Goal: Transaction & Acquisition: Book appointment/travel/reservation

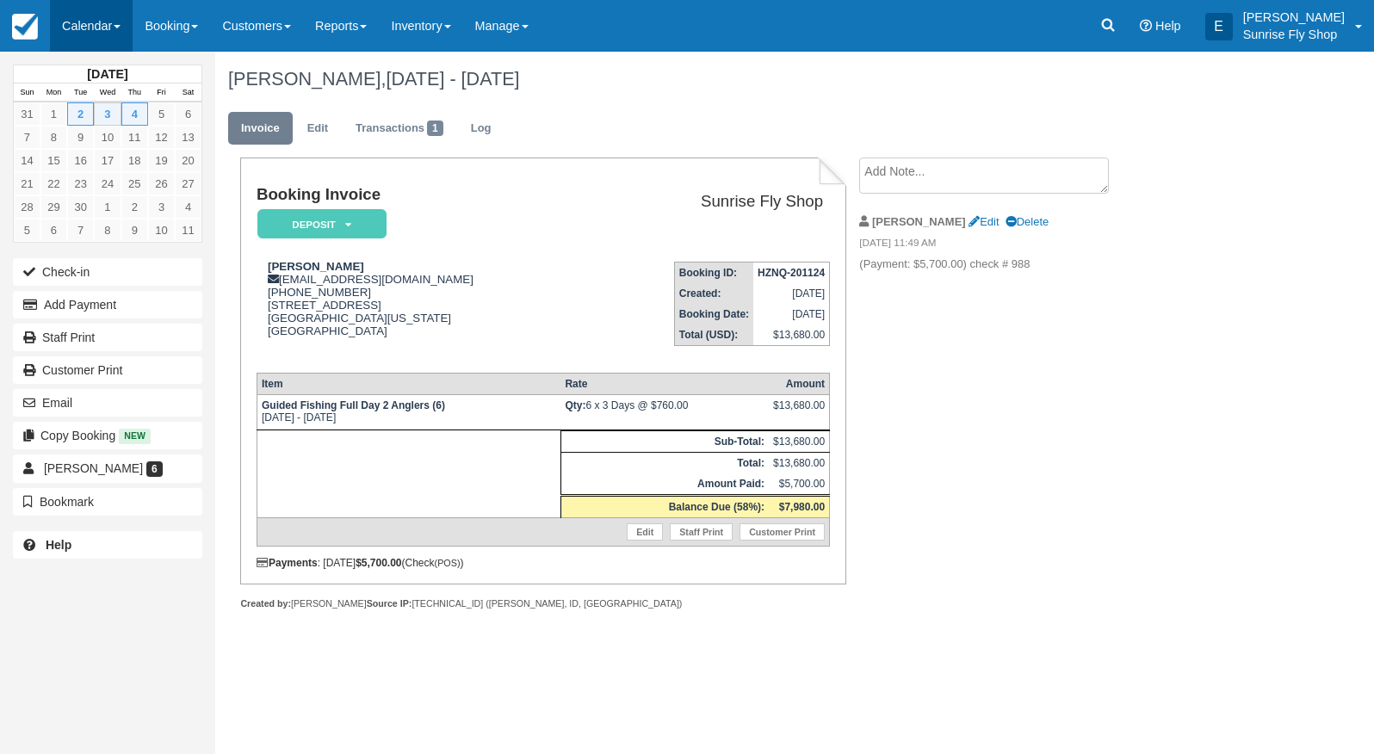
click at [89, 28] on link "Calendar" at bounding box center [91, 26] width 83 height 52
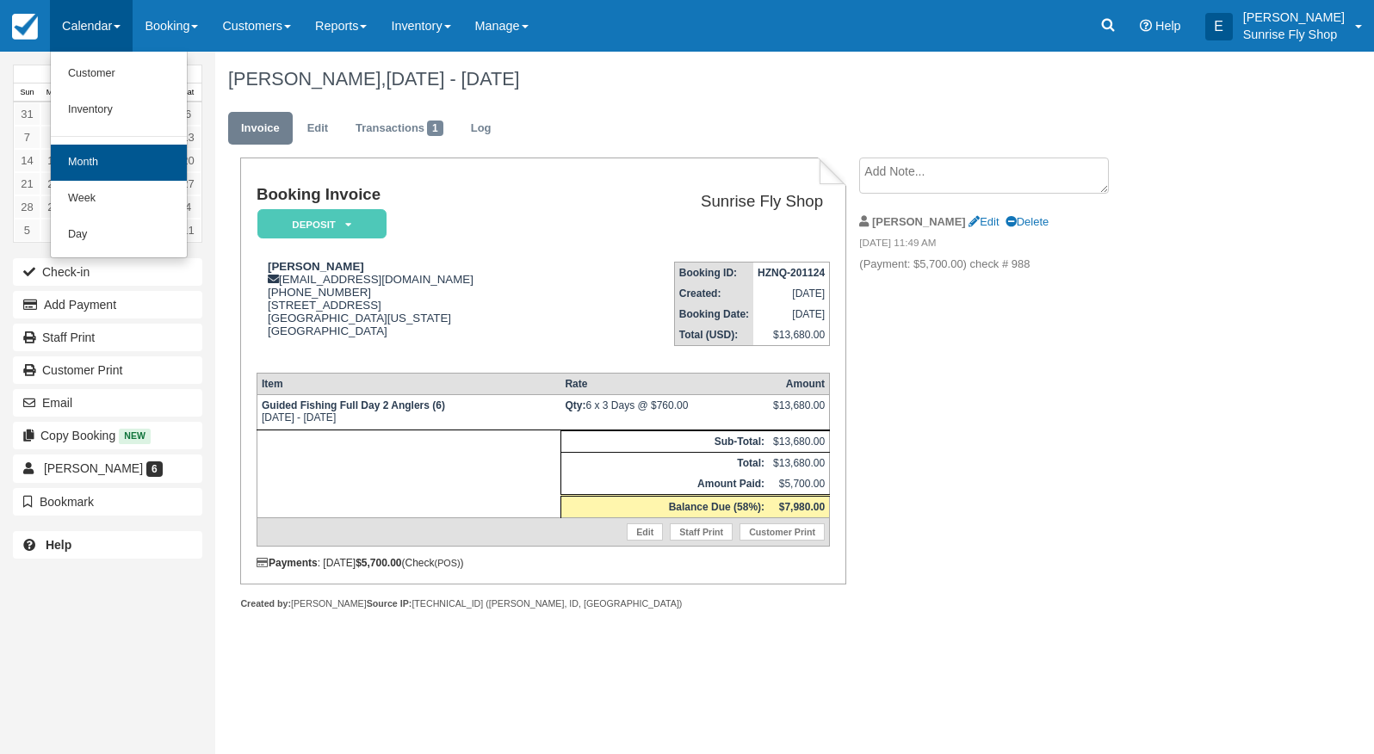
click at [97, 164] on link "Month" at bounding box center [119, 163] width 136 height 36
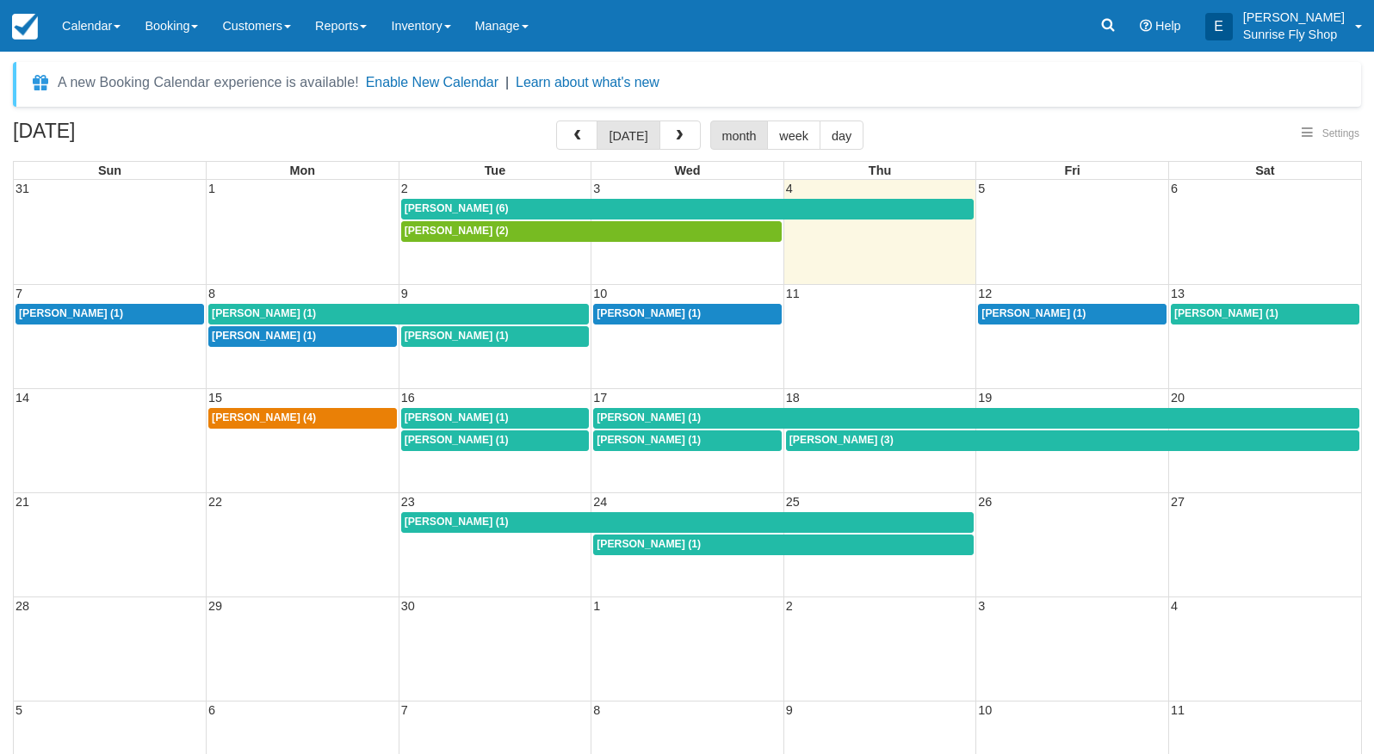
select select
click at [460, 203] on span "[PERSON_NAME] (6)" at bounding box center [457, 208] width 104 height 12
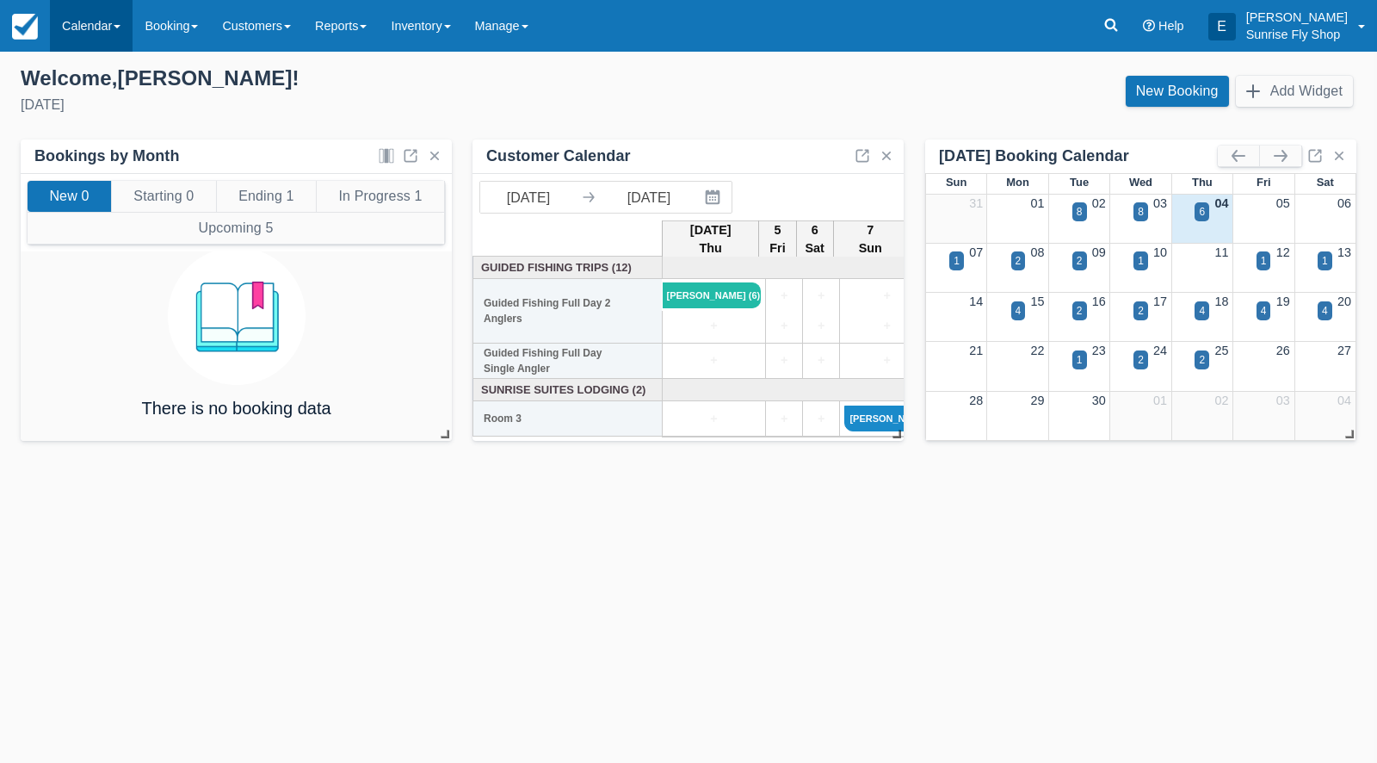
click at [75, 17] on link "Calendar" at bounding box center [91, 26] width 83 height 52
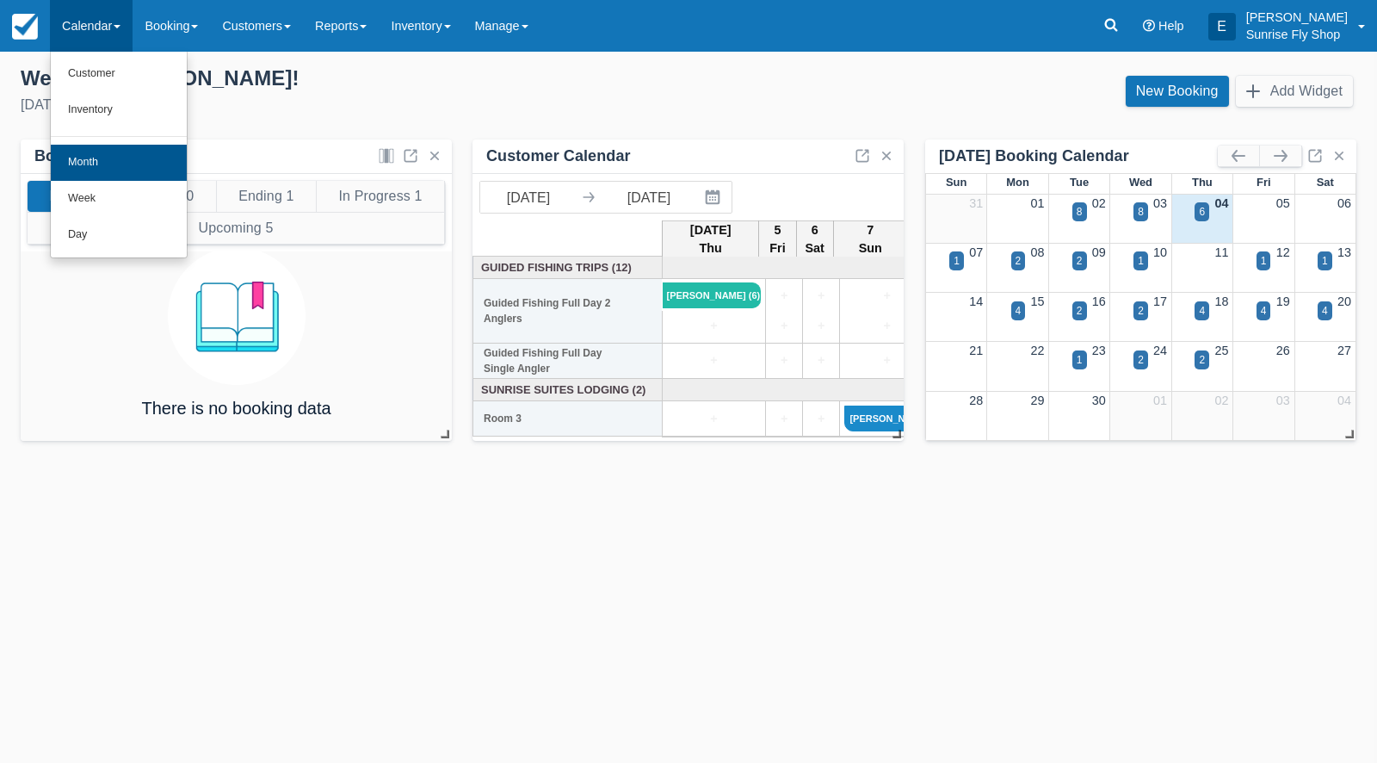
click at [92, 156] on link "Month" at bounding box center [119, 163] width 136 height 36
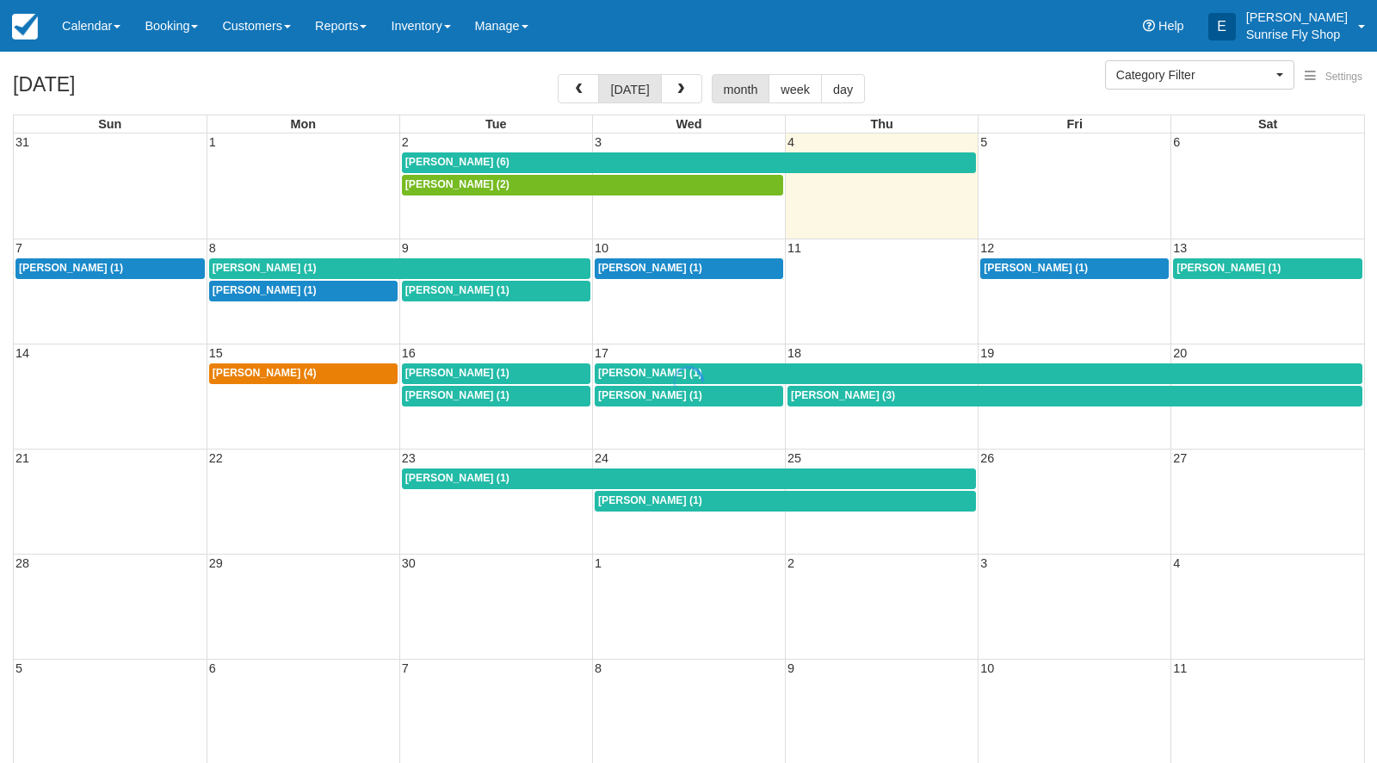
select select
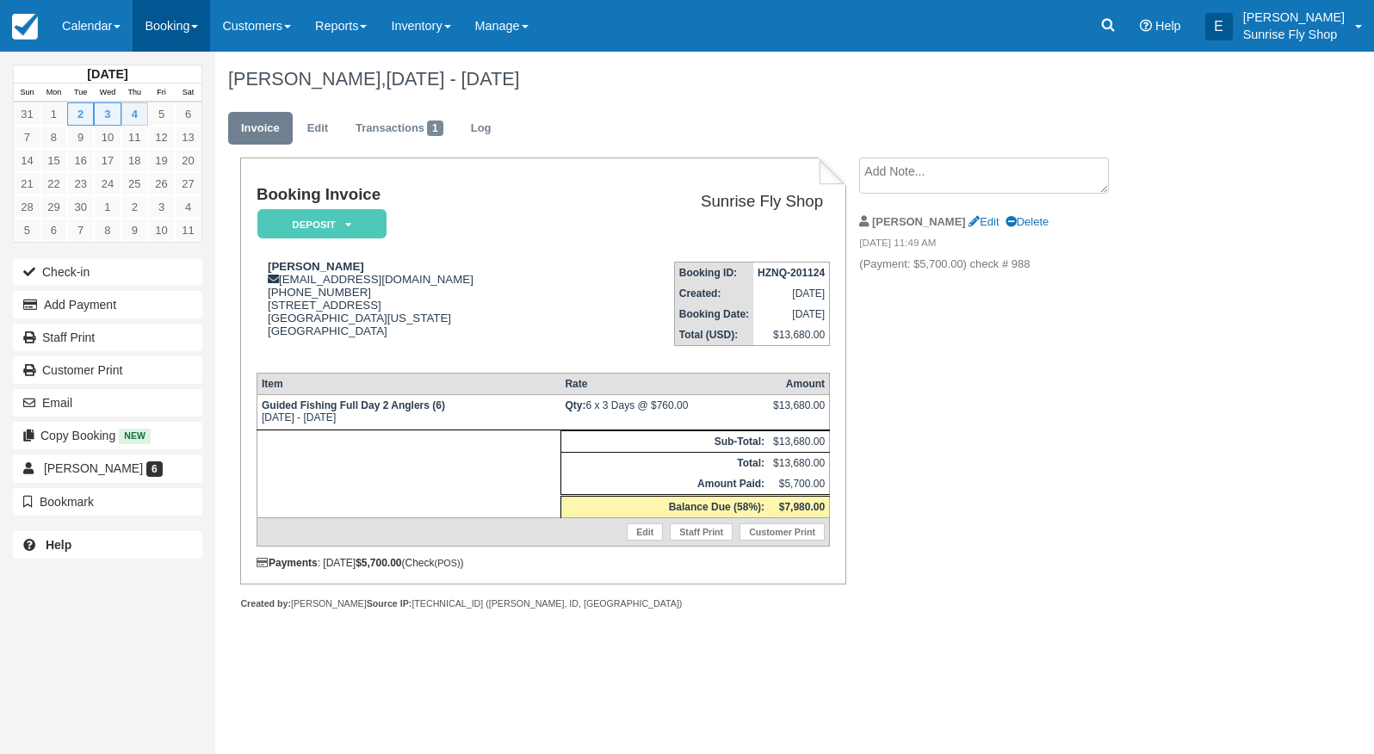
drag, startPoint x: 176, startPoint y: 15, endPoint x: 176, endPoint y: 41, distance: 26.7
click at [176, 15] on link "Booking" at bounding box center [171, 26] width 77 height 52
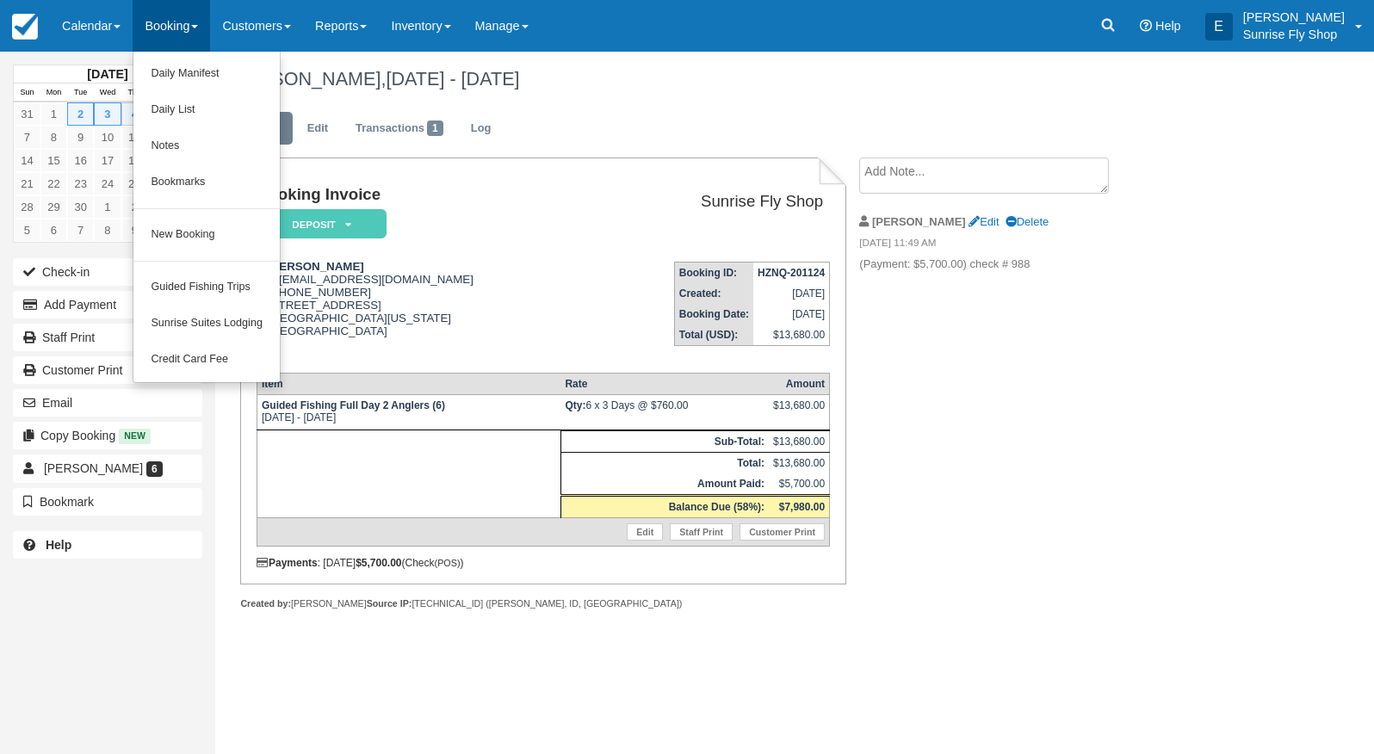
drag, startPoint x: 221, startPoint y: 236, endPoint x: 233, endPoint y: 232, distance: 12.8
click at [222, 235] on link "New Booking" at bounding box center [206, 235] width 146 height 36
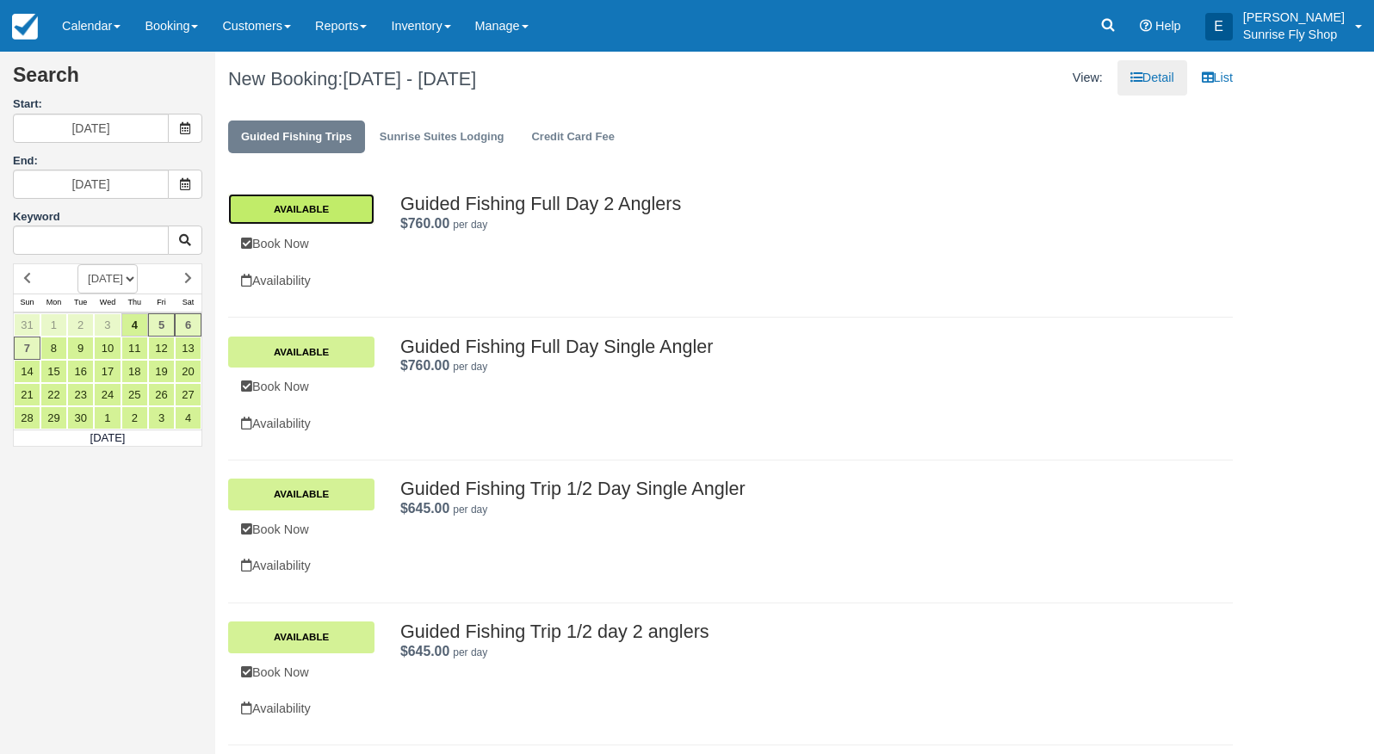
click at [329, 214] on link "Available" at bounding box center [301, 209] width 146 height 31
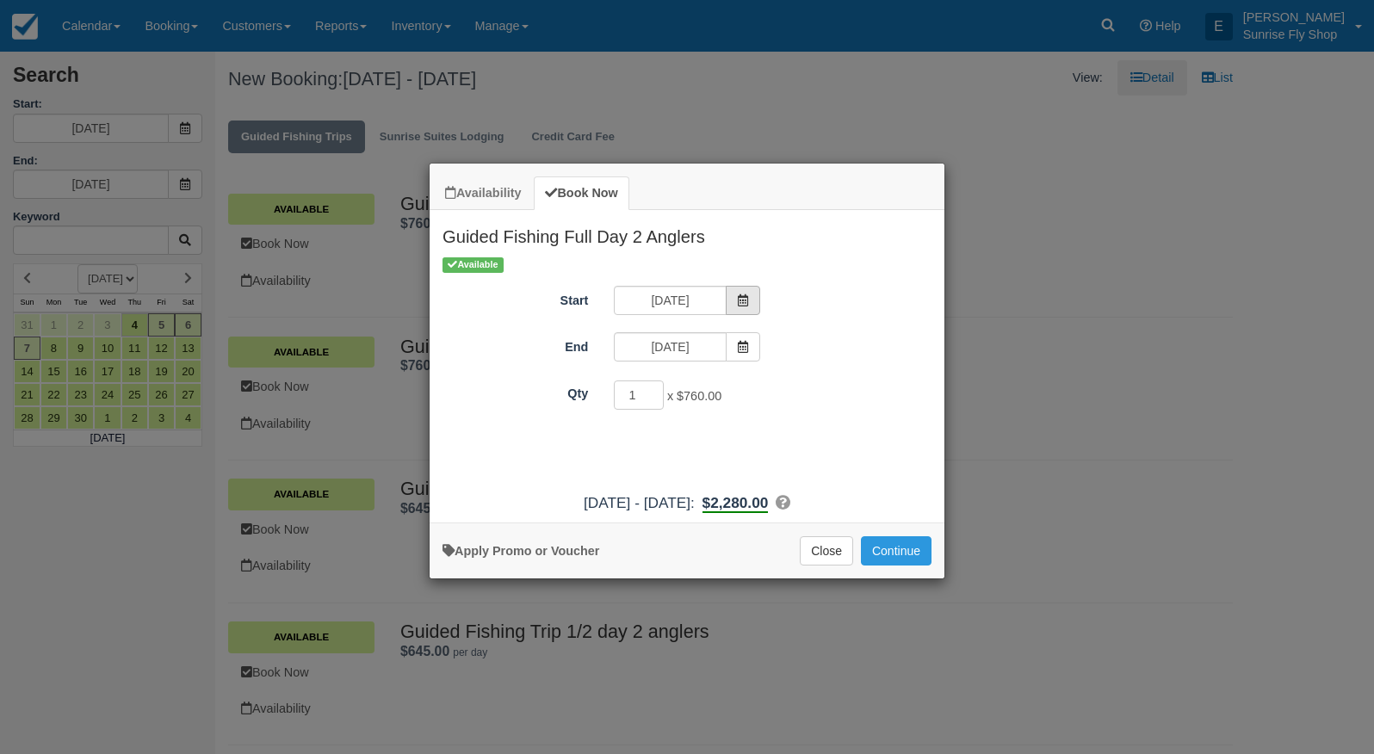
click at [747, 306] on span "Item Modal" at bounding box center [743, 300] width 34 height 29
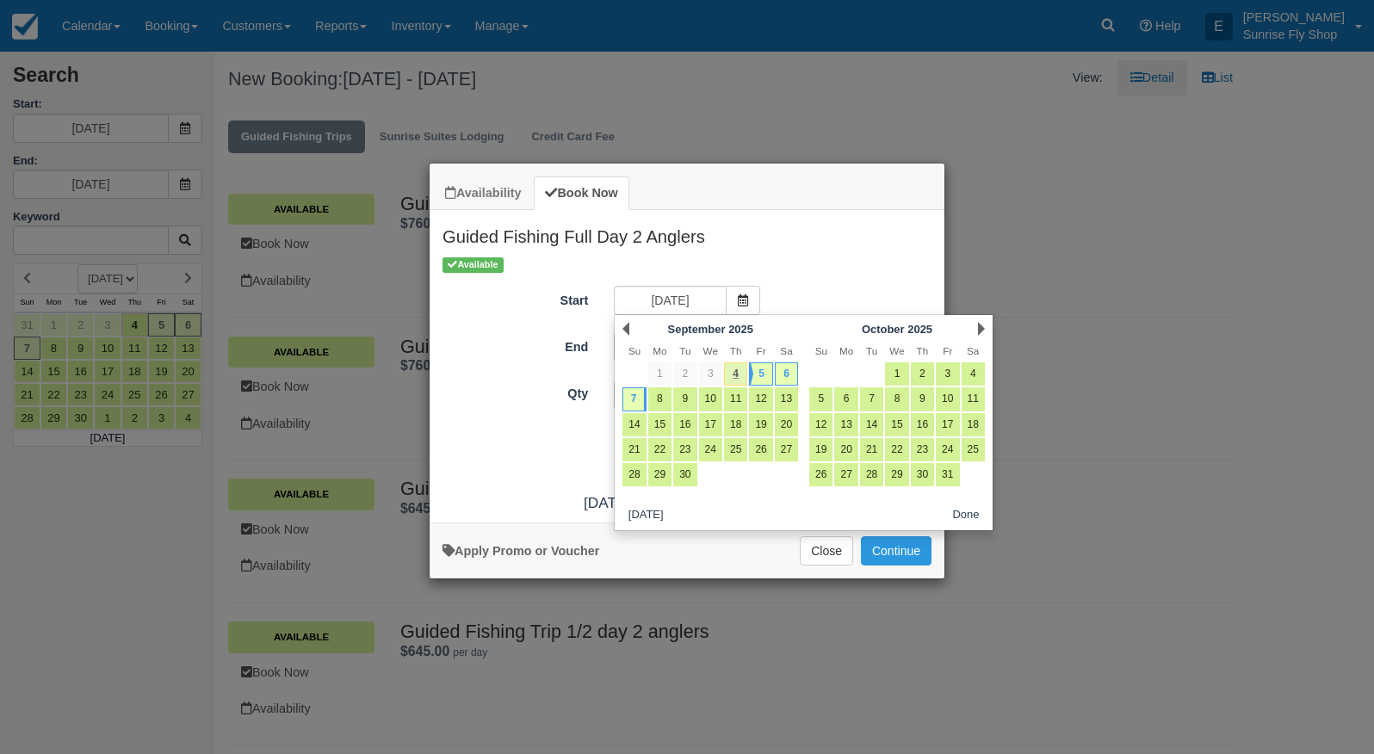
click at [732, 369] on link "4" at bounding box center [735, 373] width 23 height 23
type input "[DATE]"
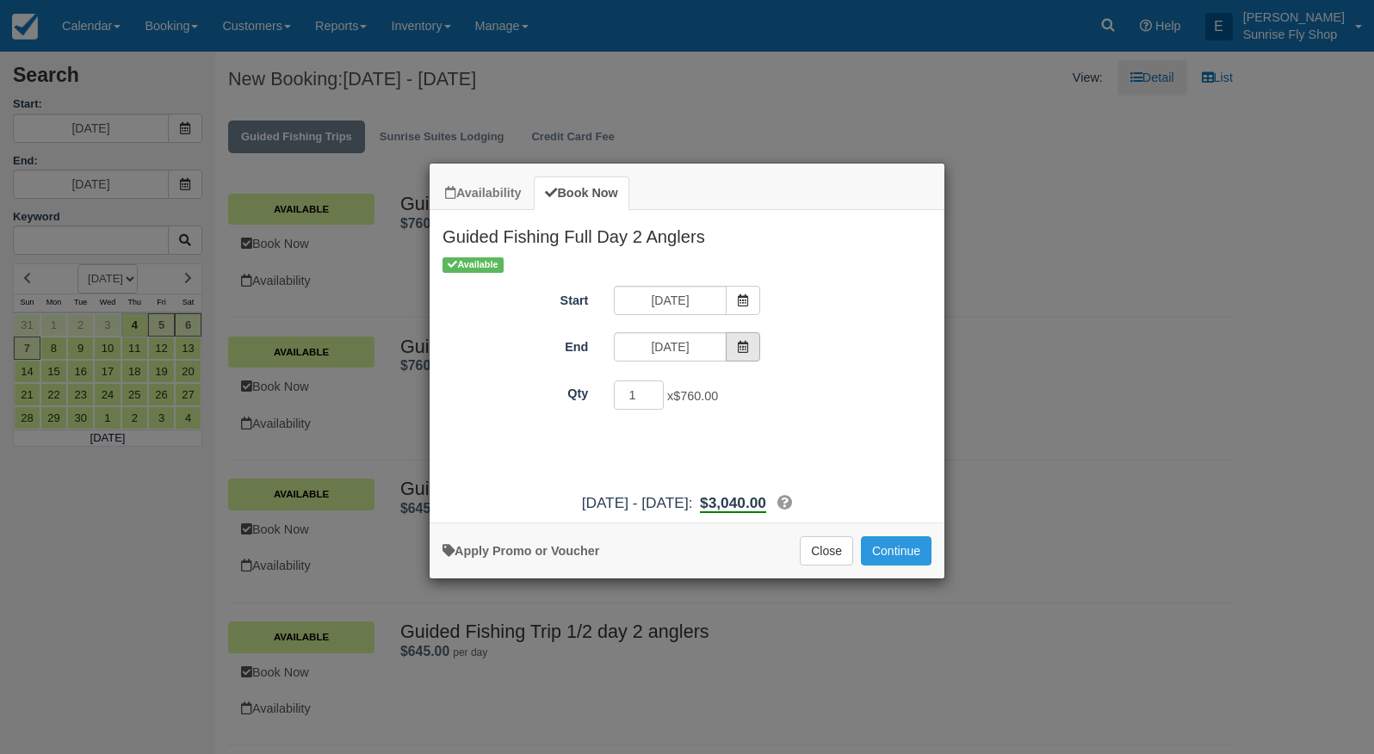
click at [738, 337] on span "Item Modal" at bounding box center [743, 346] width 34 height 29
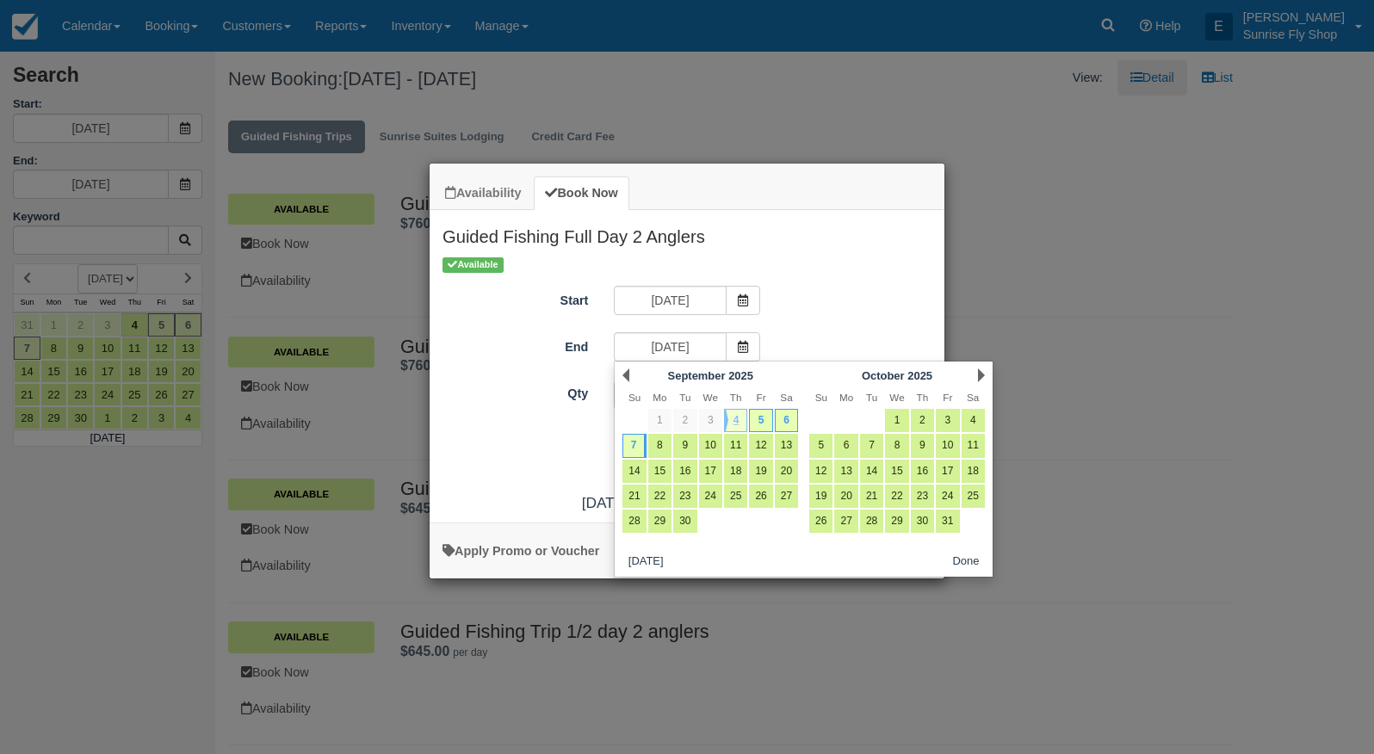
click at [738, 422] on link "4" at bounding box center [735, 420] width 23 height 23
type input "[DATE]"
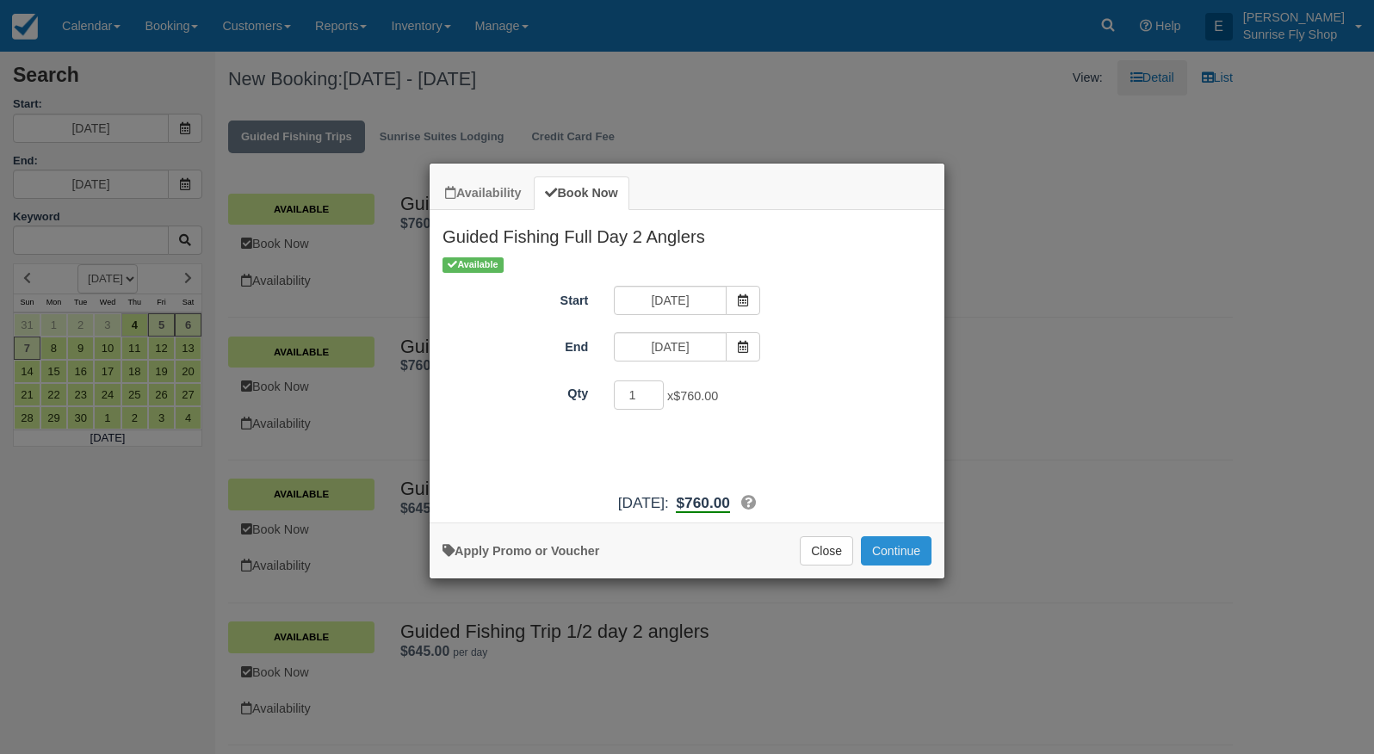
click at [900, 559] on button "Continue" at bounding box center [896, 550] width 71 height 29
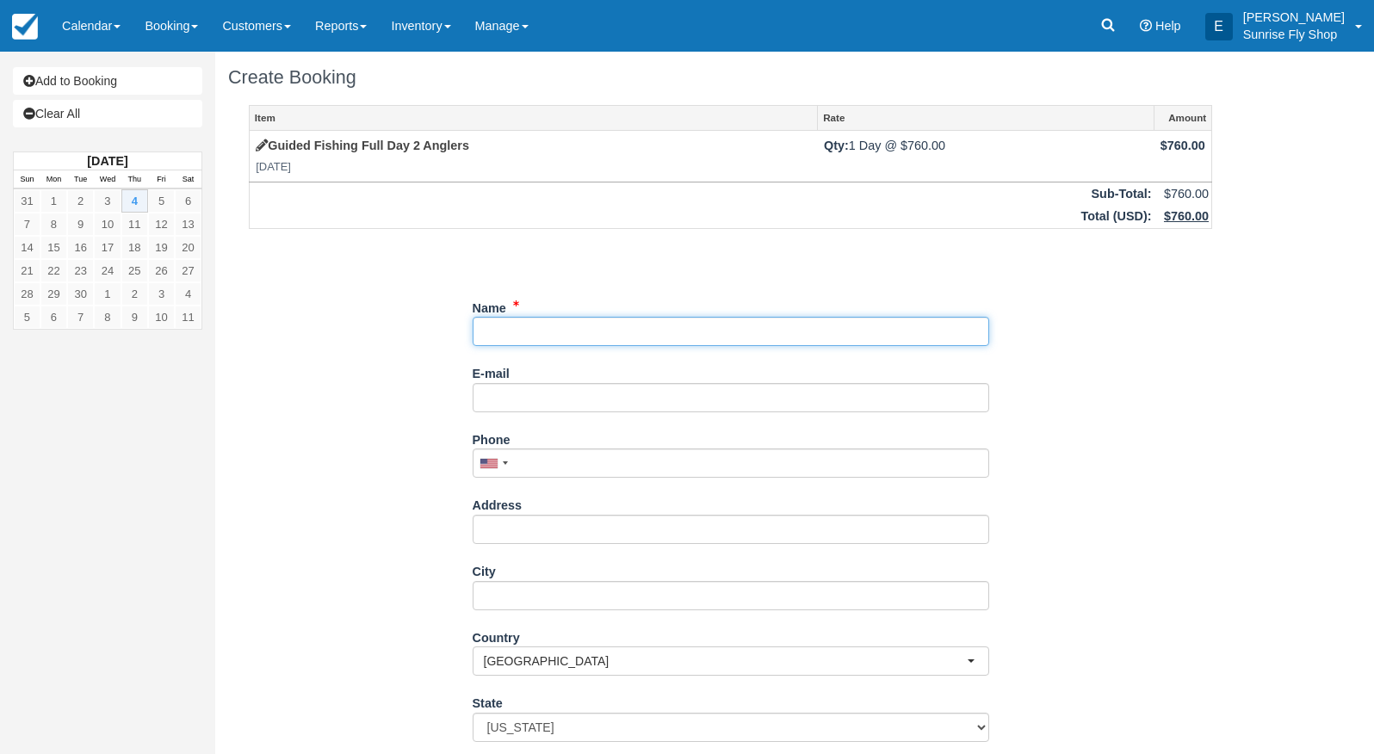
scroll to position [3, 0]
click at [600, 325] on input "Name" at bounding box center [731, 330] width 516 height 29
type input "Tom Swartz"
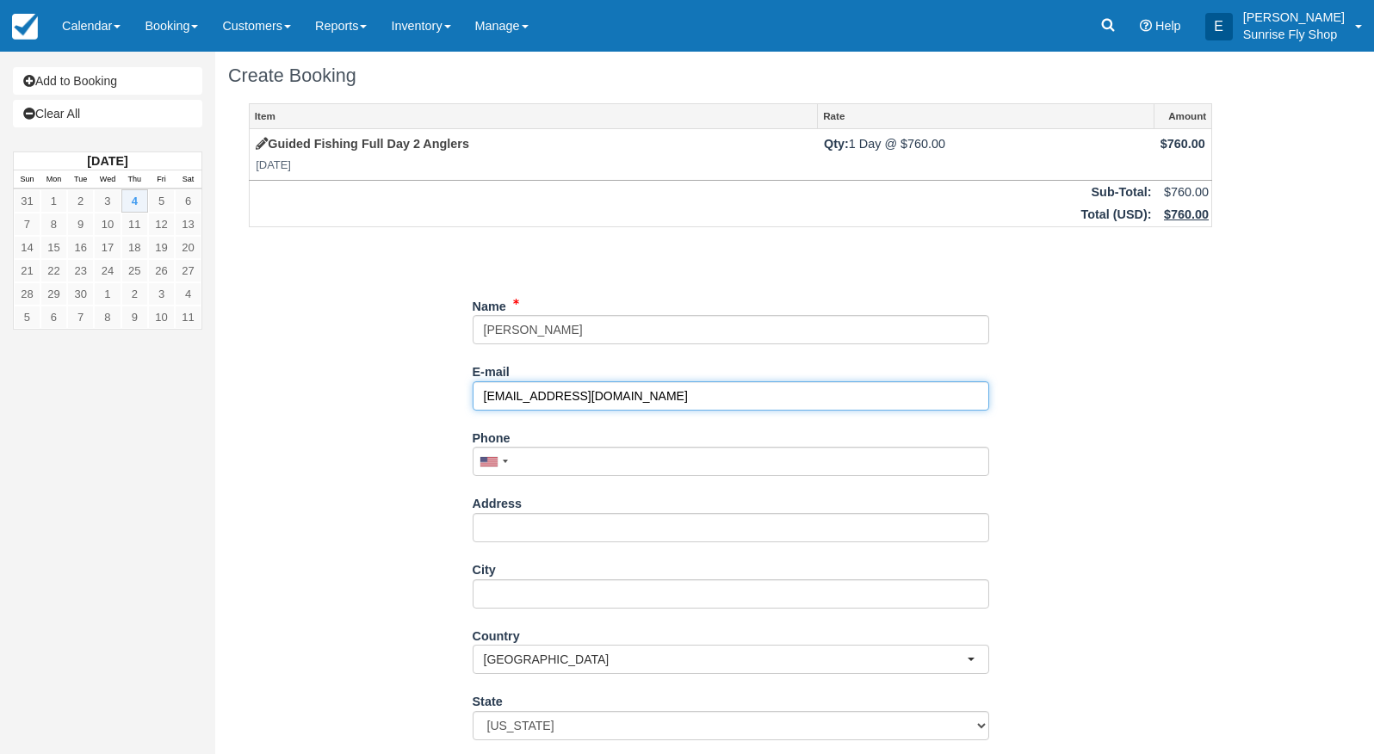
type input "caochswartz1@gmail.com"
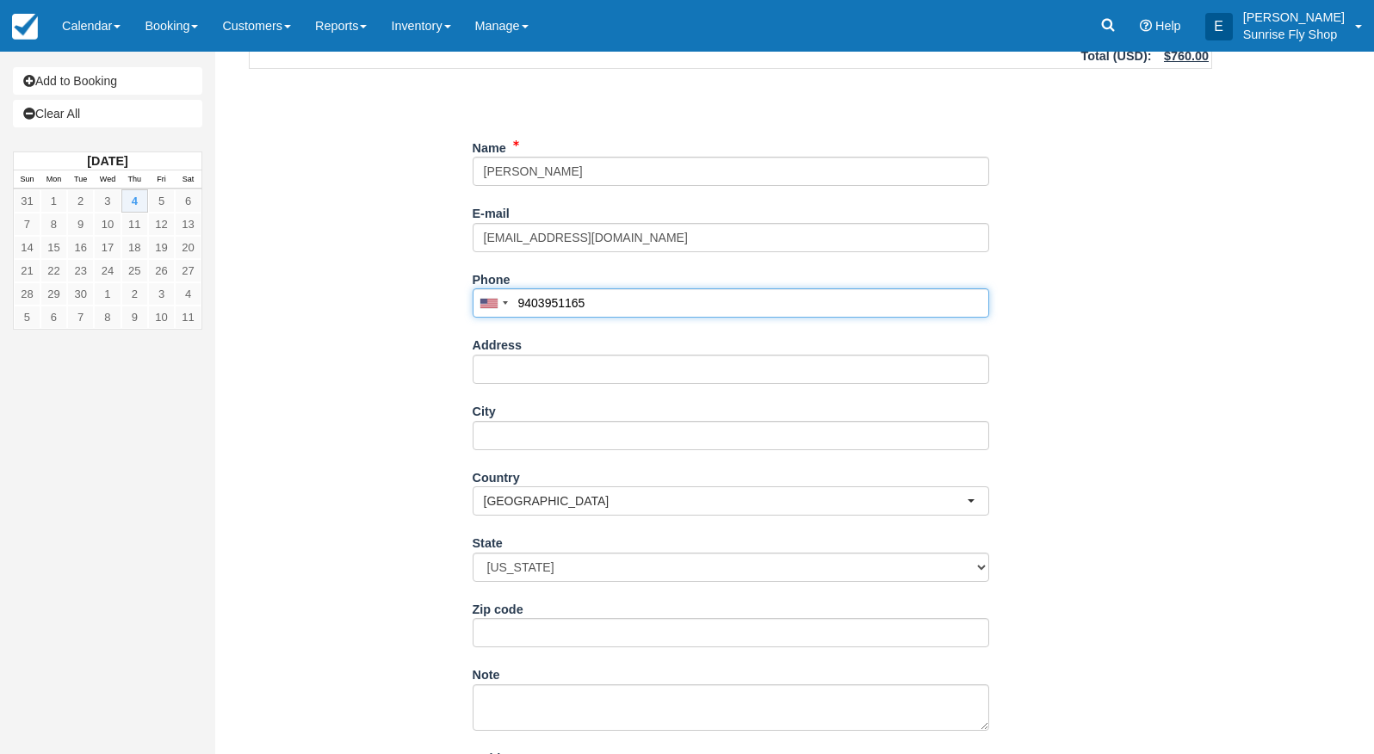
scroll to position [163, 0]
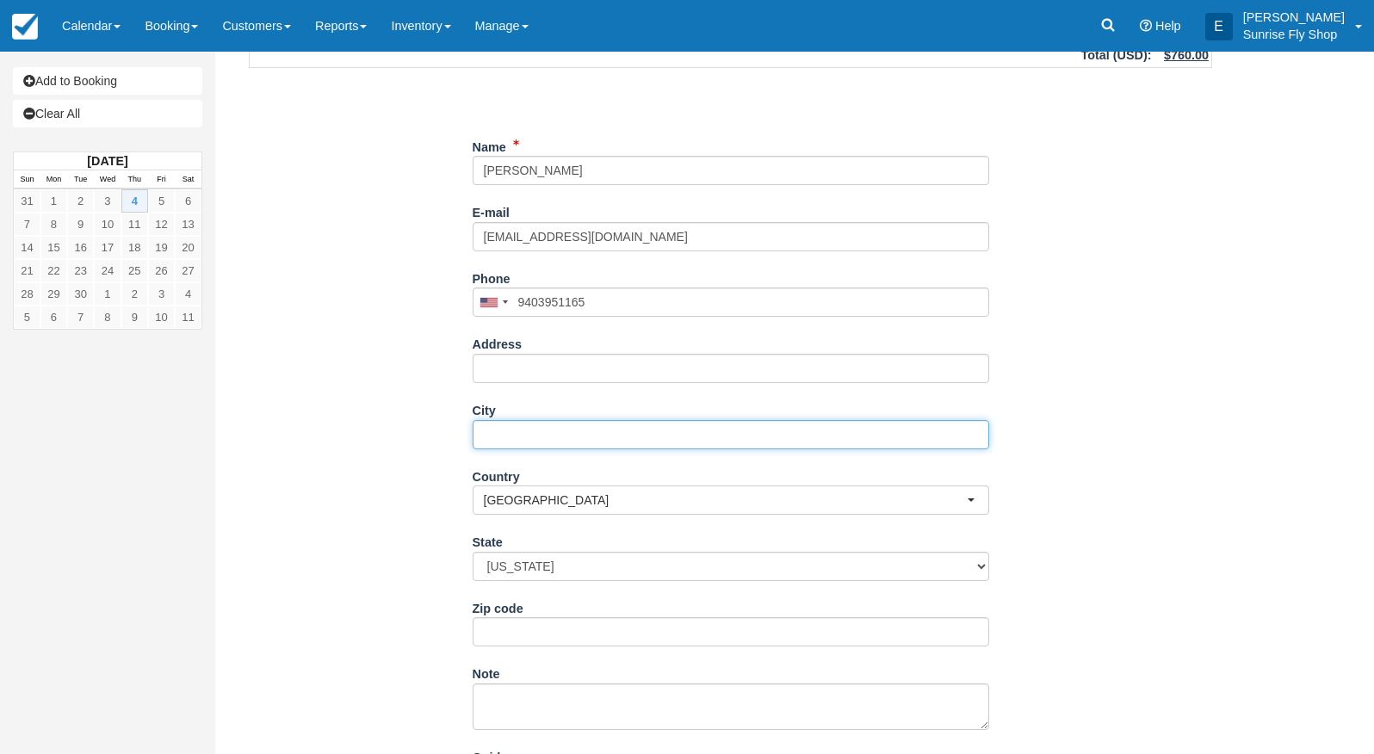
type input "(940) 395-1165"
type input "Corinth"
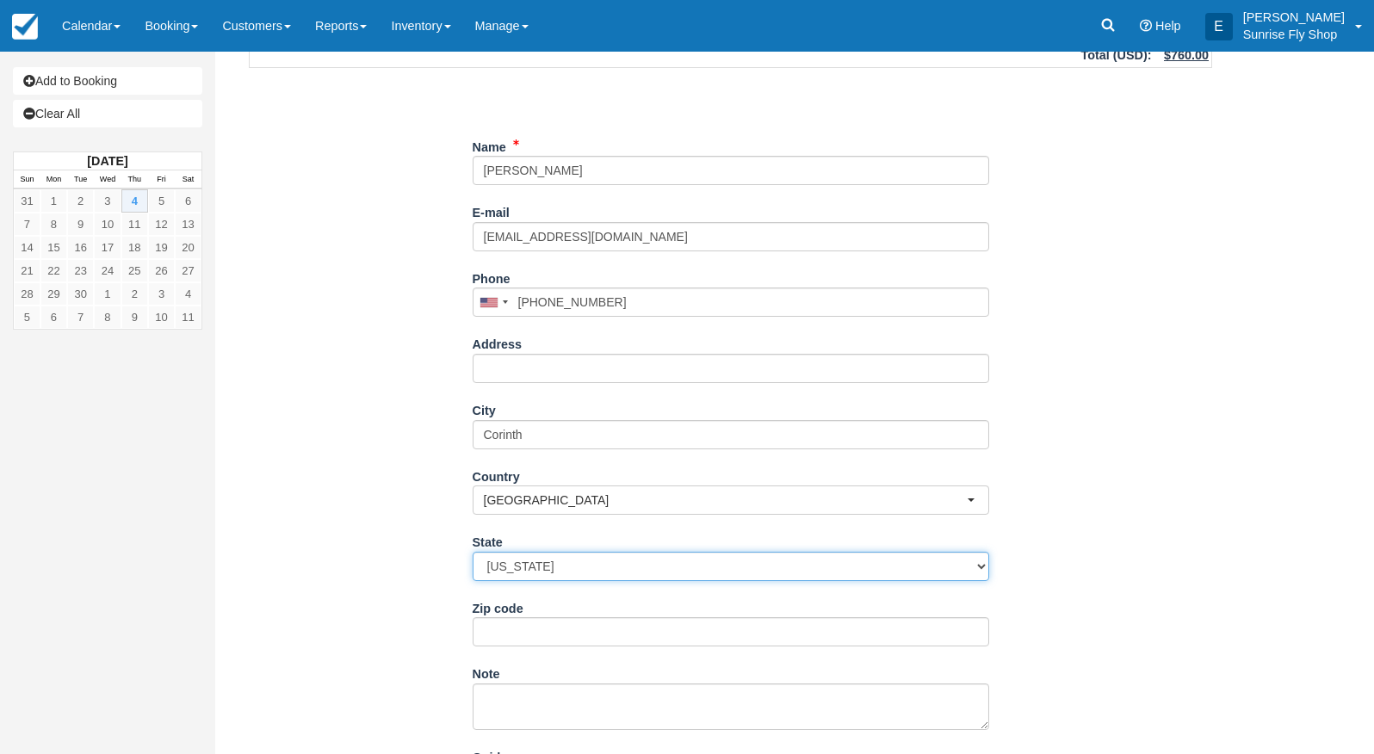
select select "TX"
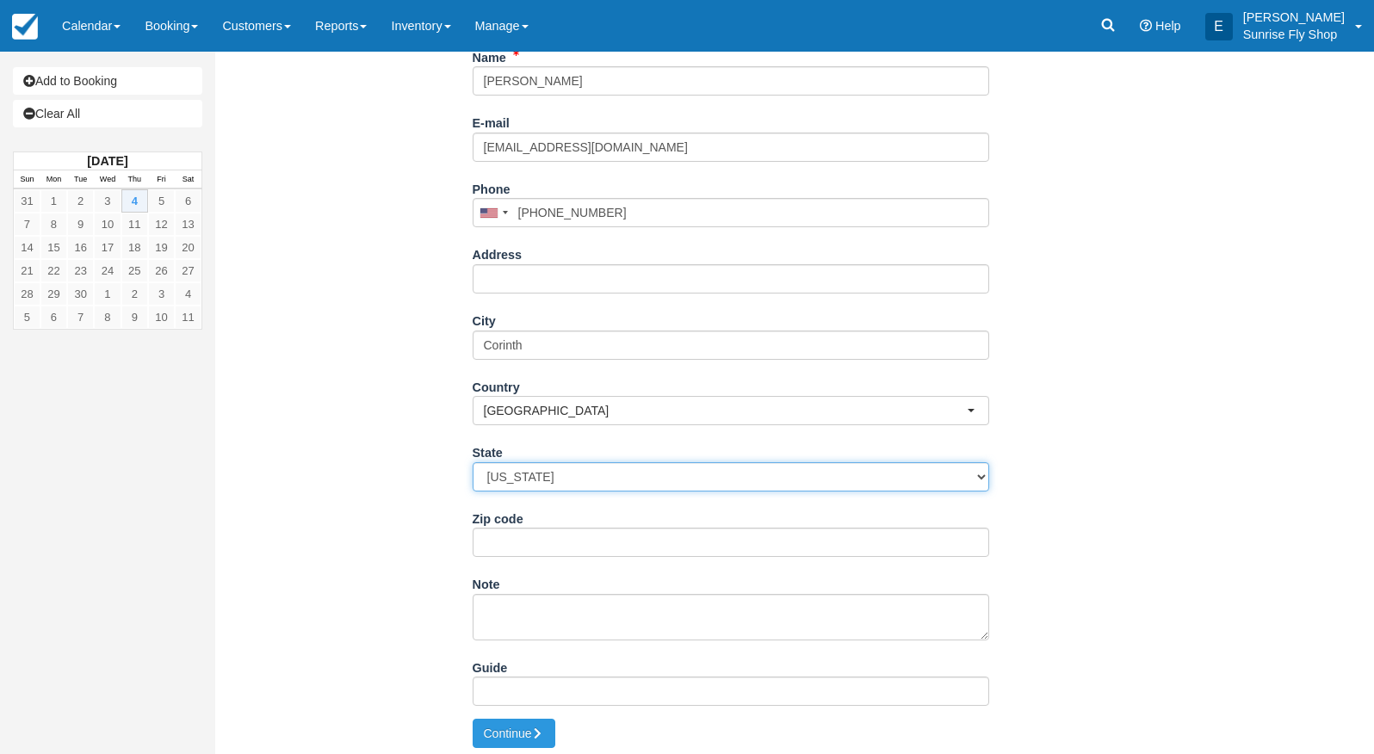
scroll to position [251, 0]
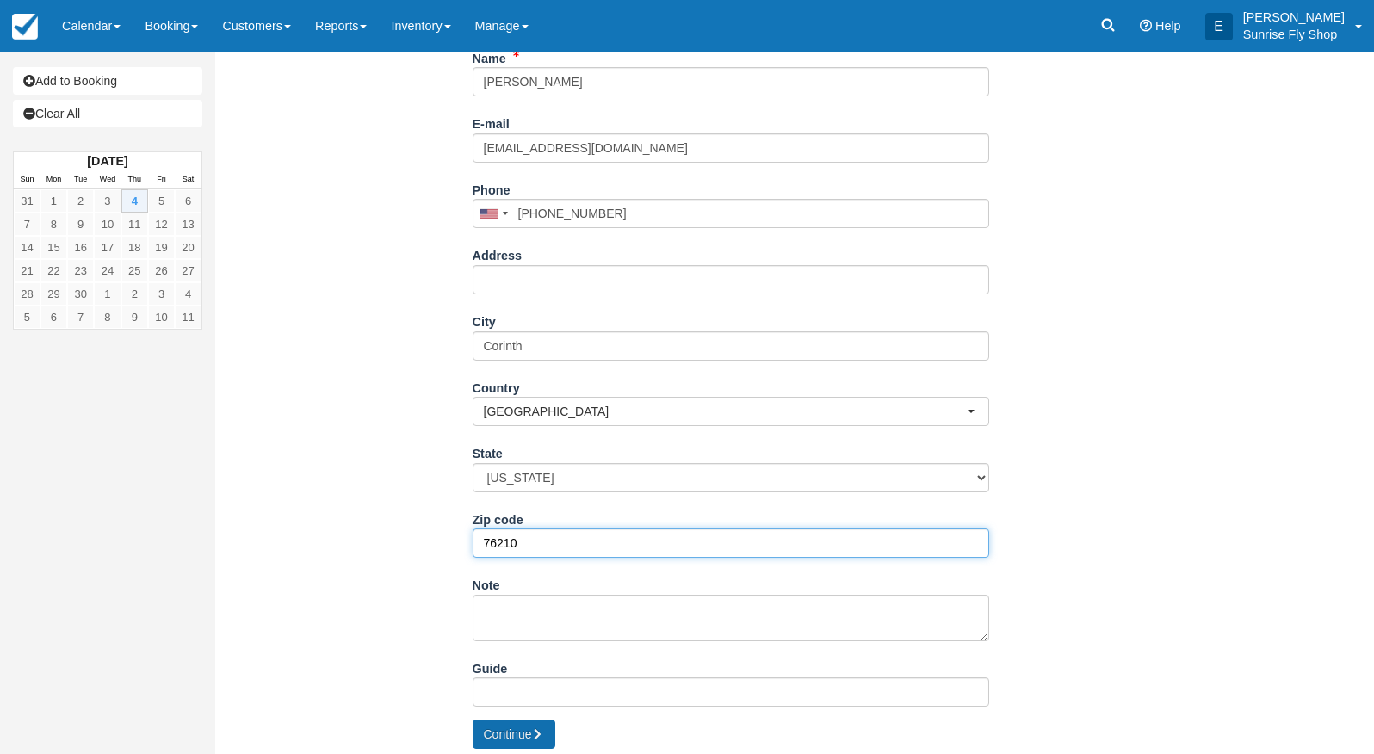
type input "76210"
click at [522, 723] on button "Continue" at bounding box center [514, 734] width 83 height 29
type input "+19403951165"
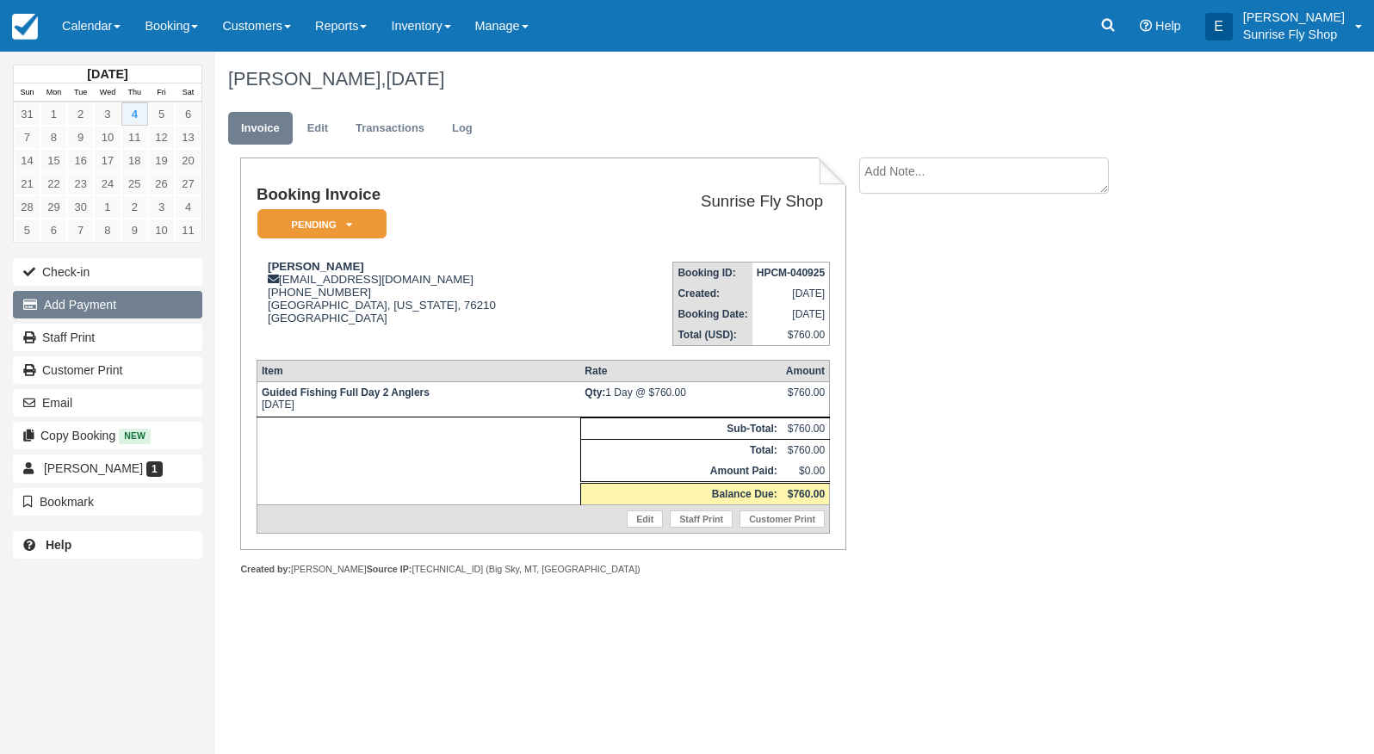
click at [114, 313] on button "Add Payment" at bounding box center [107, 305] width 189 height 28
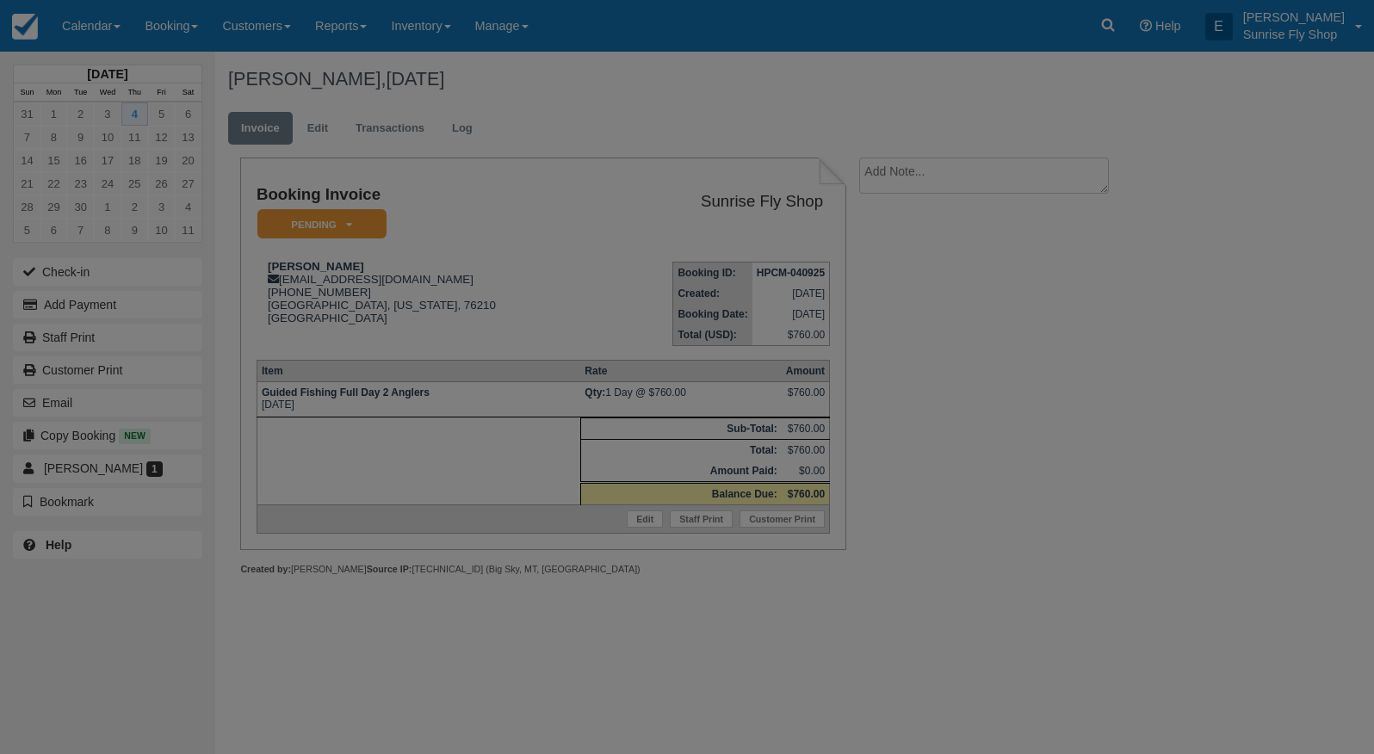
type input "[DATE]"
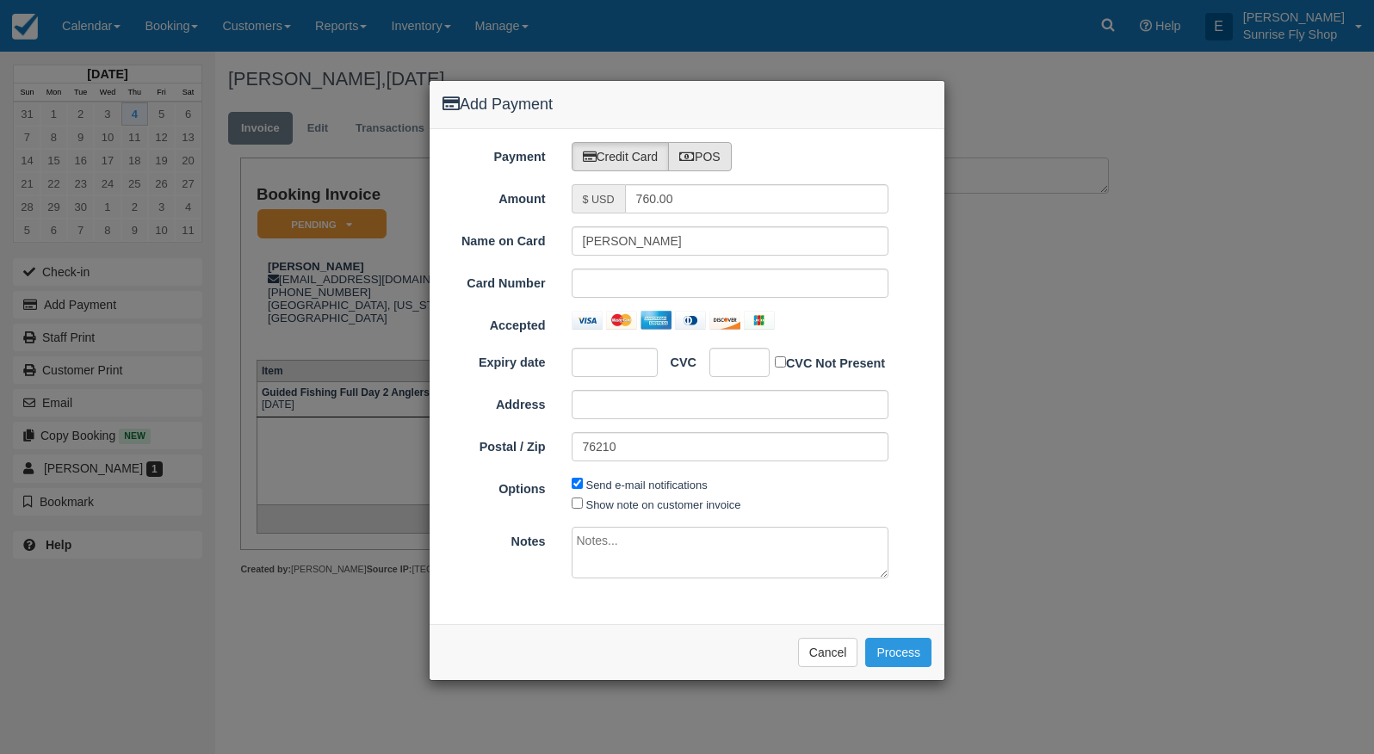
click at [726, 152] on label "POS" at bounding box center [700, 156] width 64 height 29
radio input "true"
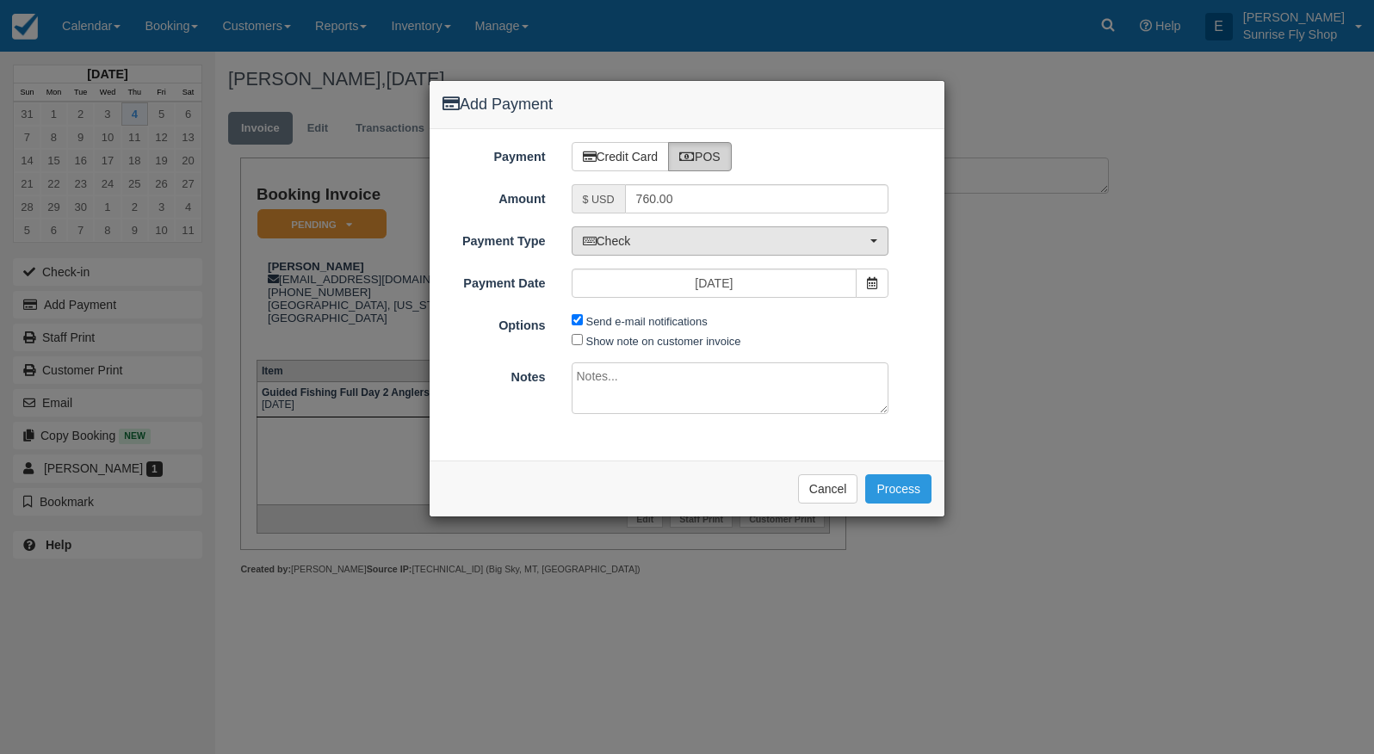
click at [689, 242] on span "Check" at bounding box center [725, 240] width 284 height 17
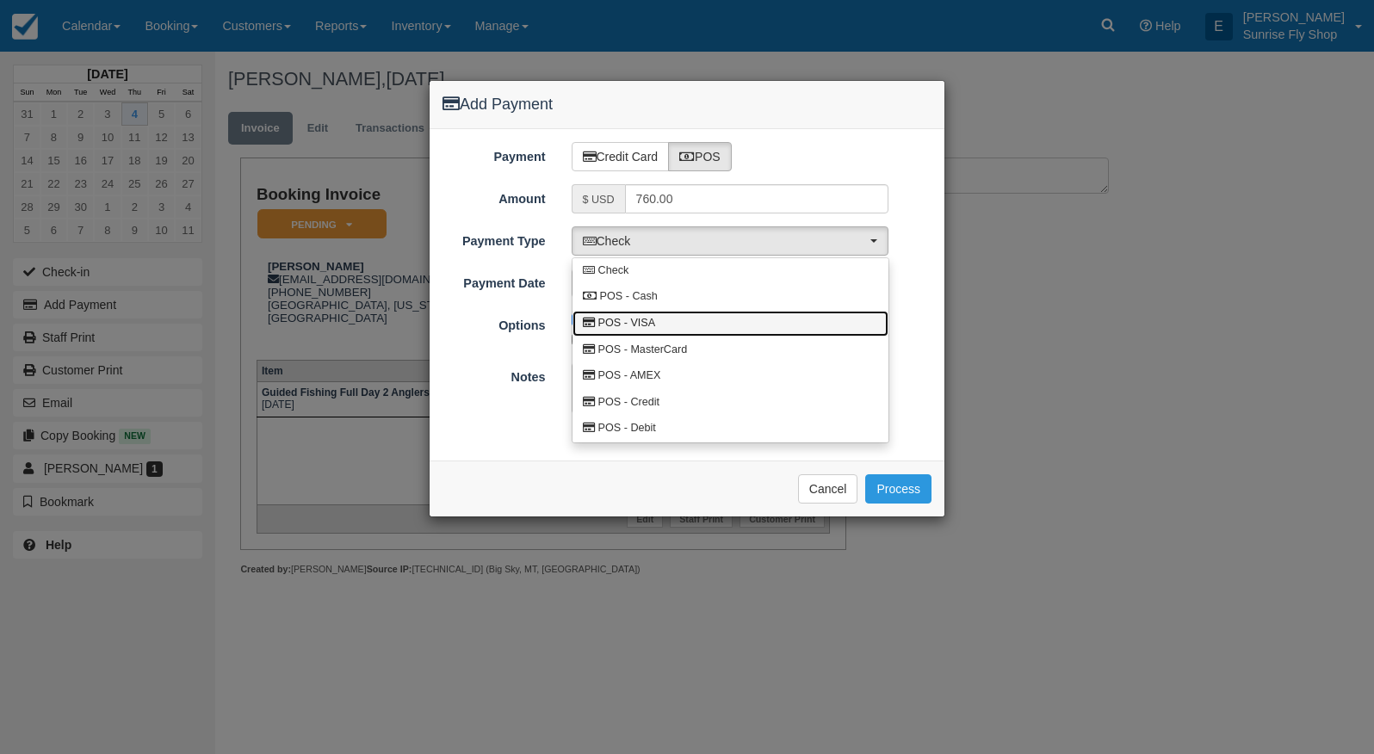
drag, startPoint x: 678, startPoint y: 324, endPoint x: 729, endPoint y: 331, distance: 51.4
click at [678, 324] on link "POS - VISA" at bounding box center [730, 324] width 316 height 27
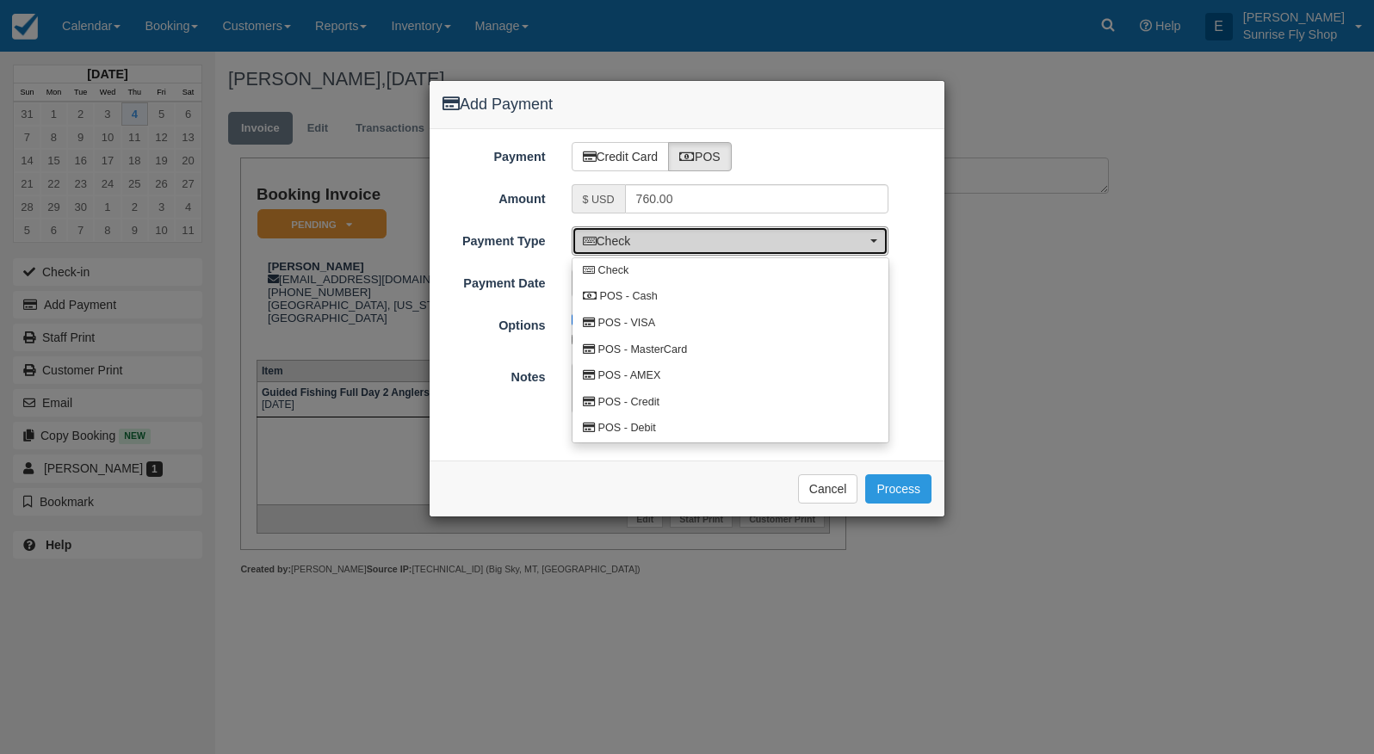
select select "VISA"
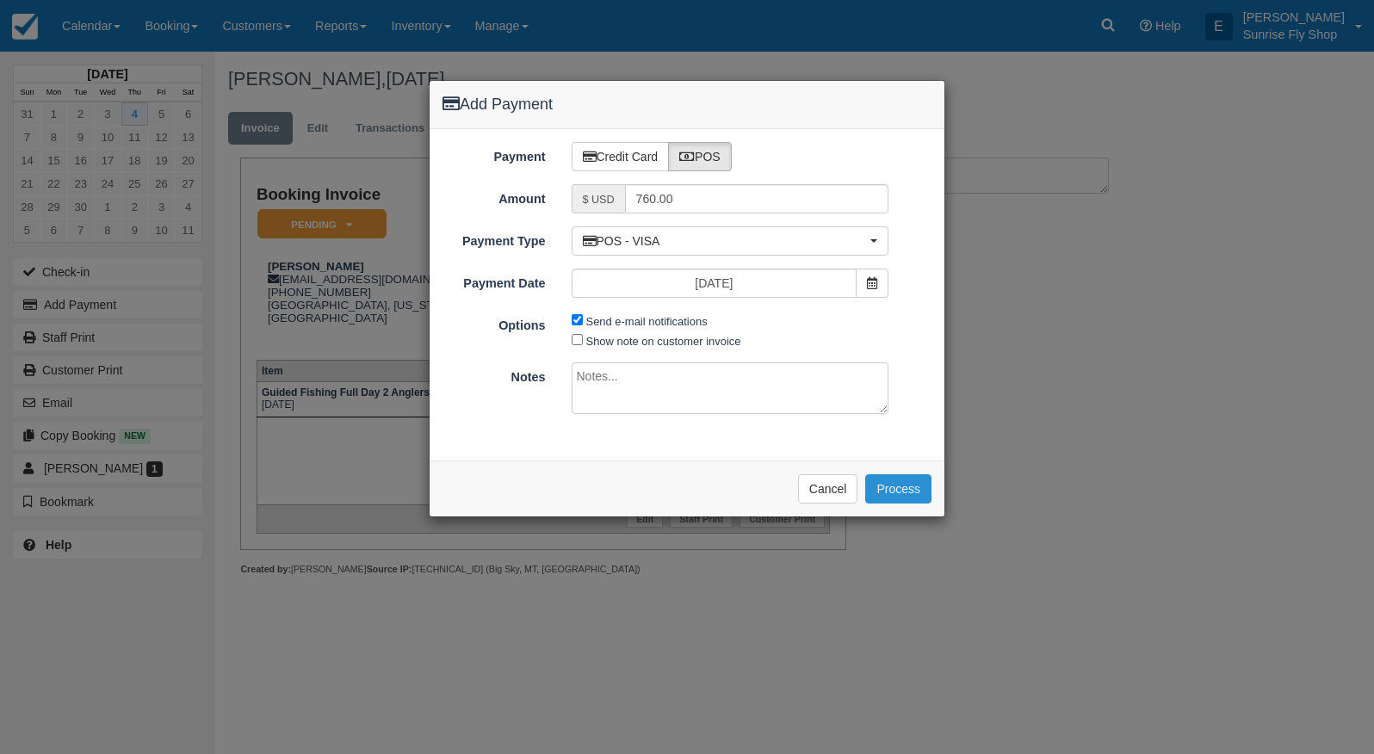
click at [900, 483] on button "Process" at bounding box center [898, 488] width 66 height 29
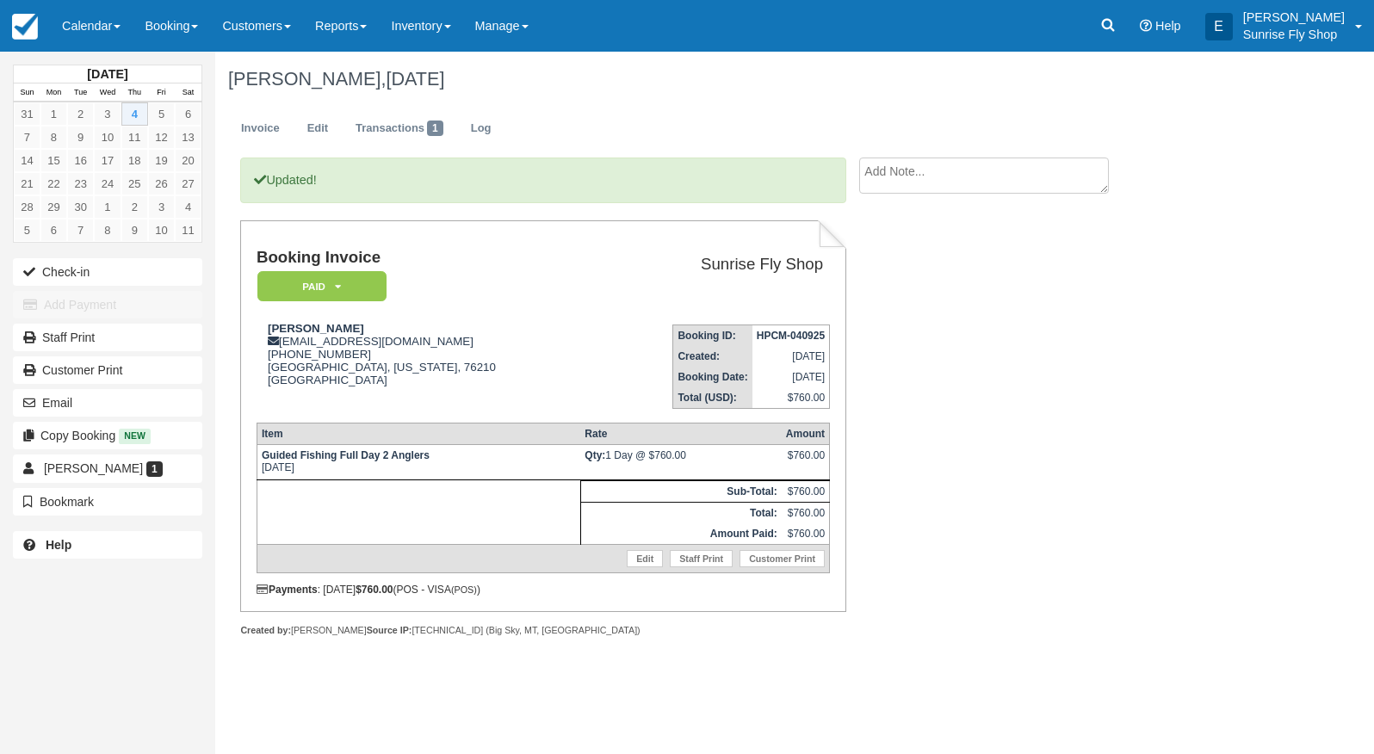
click at [1062, 383] on div "Updated! Booking Invoice Paid   Pending Reserved Deposit Waiting Cancelled Void…" at bounding box center [688, 416] width 947 height 516
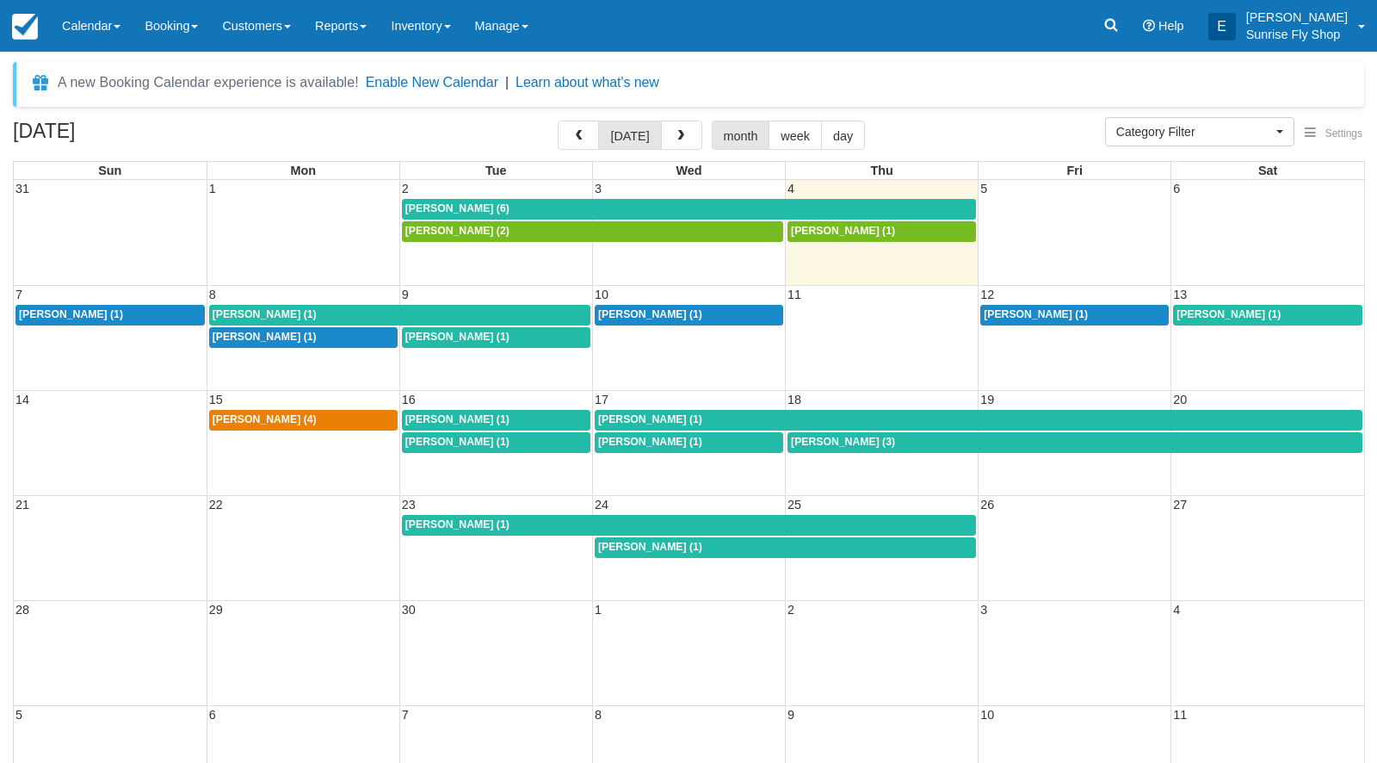
select select
click at [806, 232] on span "Tom Swartz (1)" at bounding box center [843, 231] width 104 height 12
